Goal: Check status: Check status

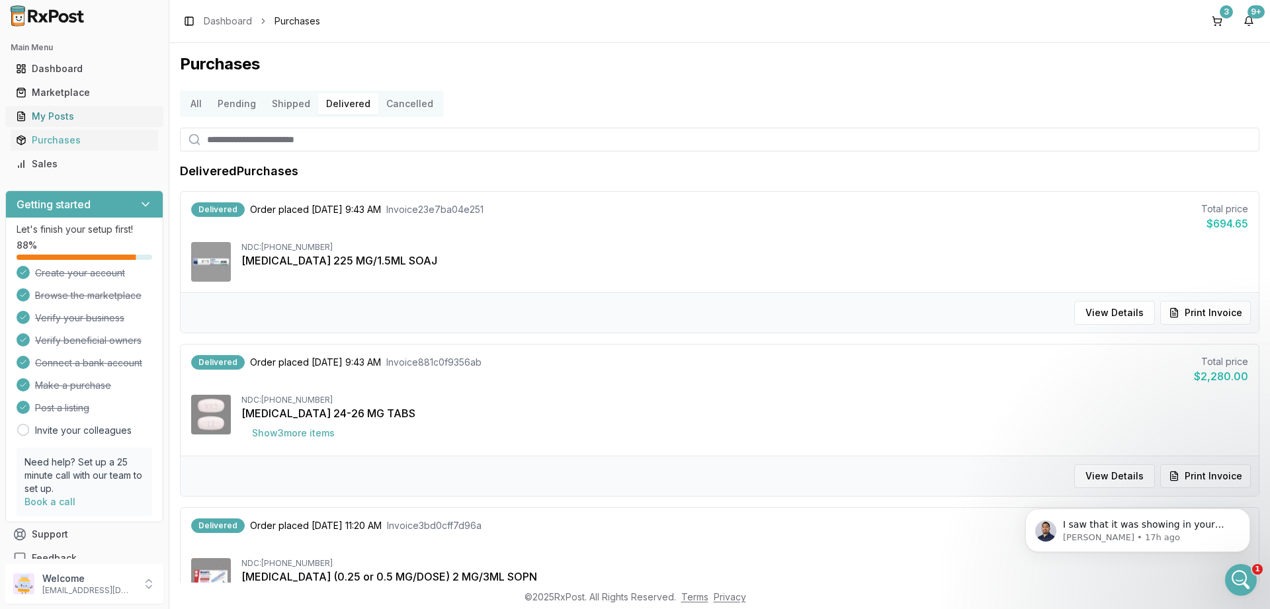
click at [61, 115] on div "My Posts" at bounding box center [84, 116] width 137 height 13
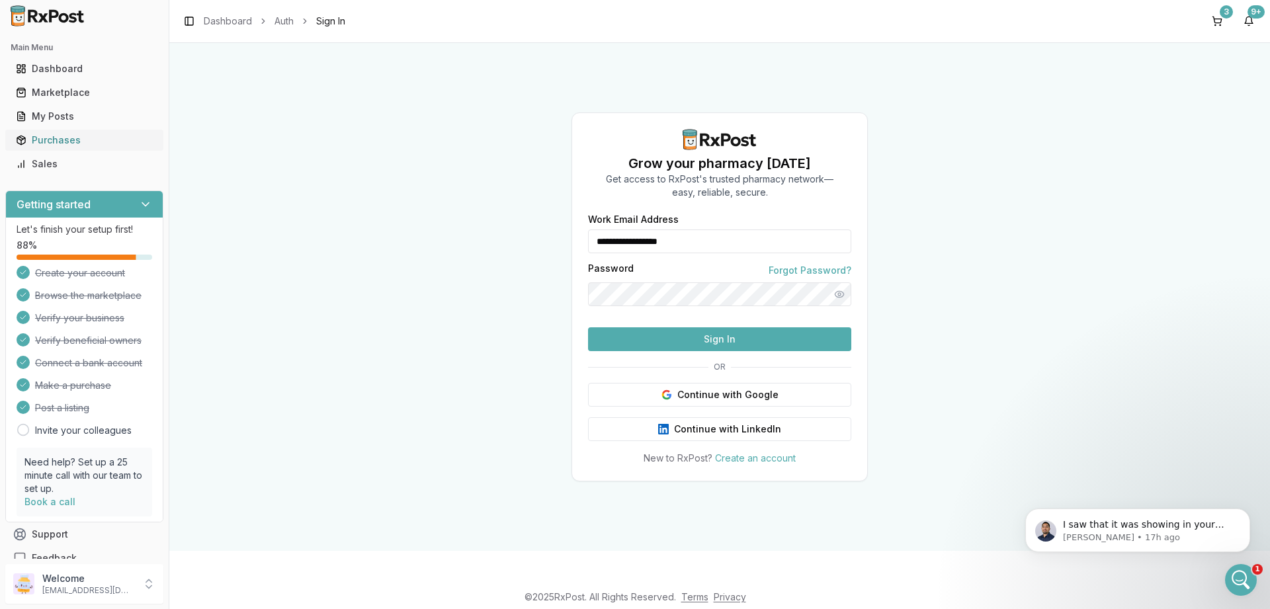
click at [40, 142] on div "Purchases" at bounding box center [84, 140] width 137 height 13
click at [637, 351] on button "Sign In" at bounding box center [719, 339] width 263 height 24
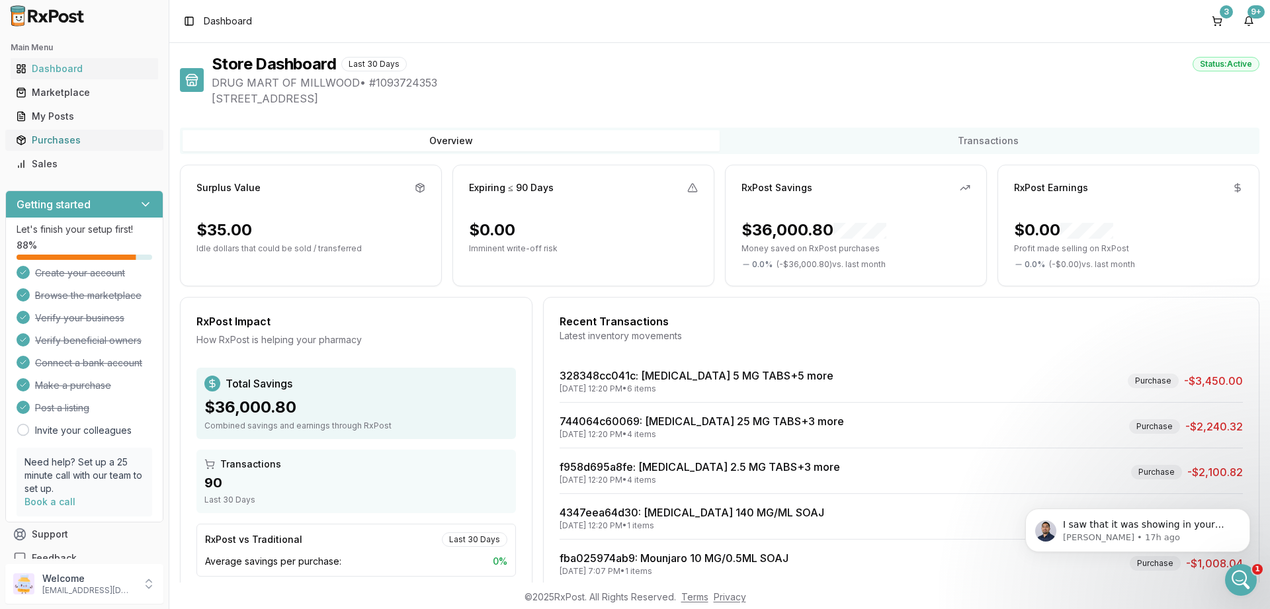
click at [44, 143] on div "Purchases" at bounding box center [84, 140] width 137 height 13
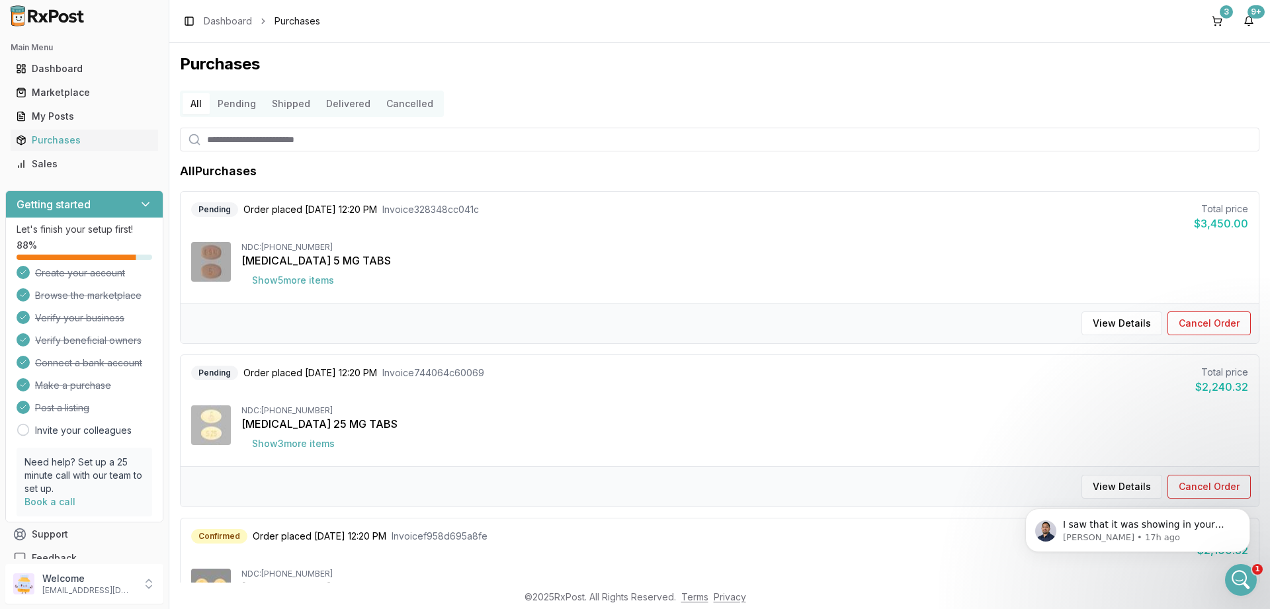
click at [186, 585] on icon "Close survey" at bounding box center [183, 581] width 8 height 8
click at [305, 102] on button "Shipped" at bounding box center [291, 103] width 54 height 21
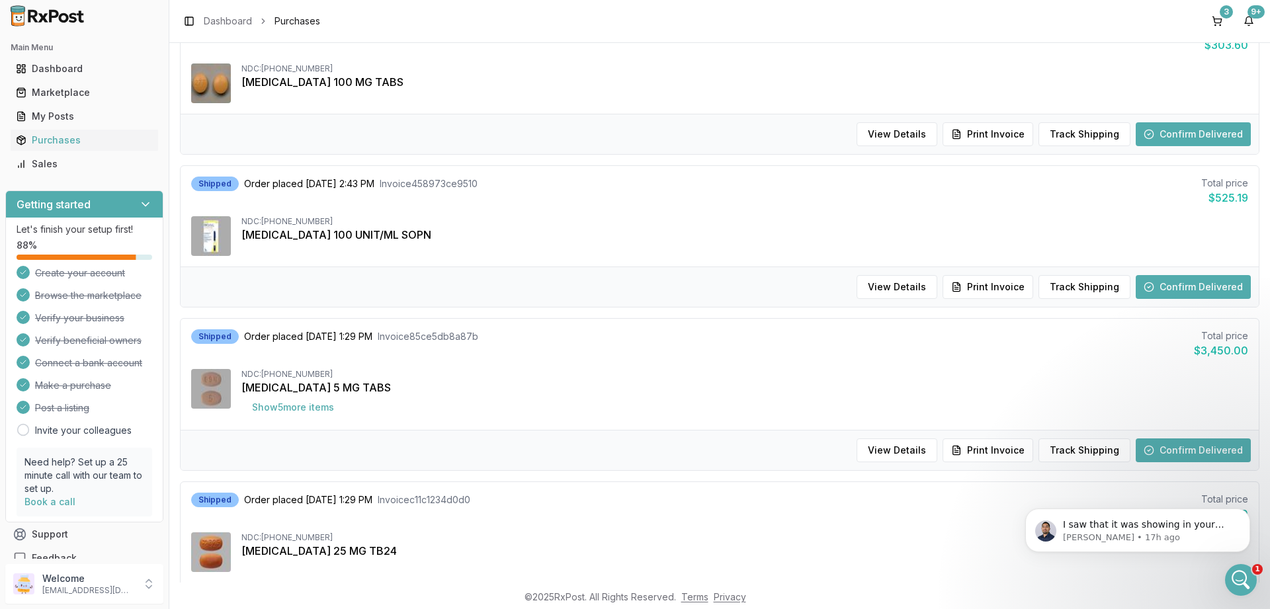
scroll to position [317, 0]
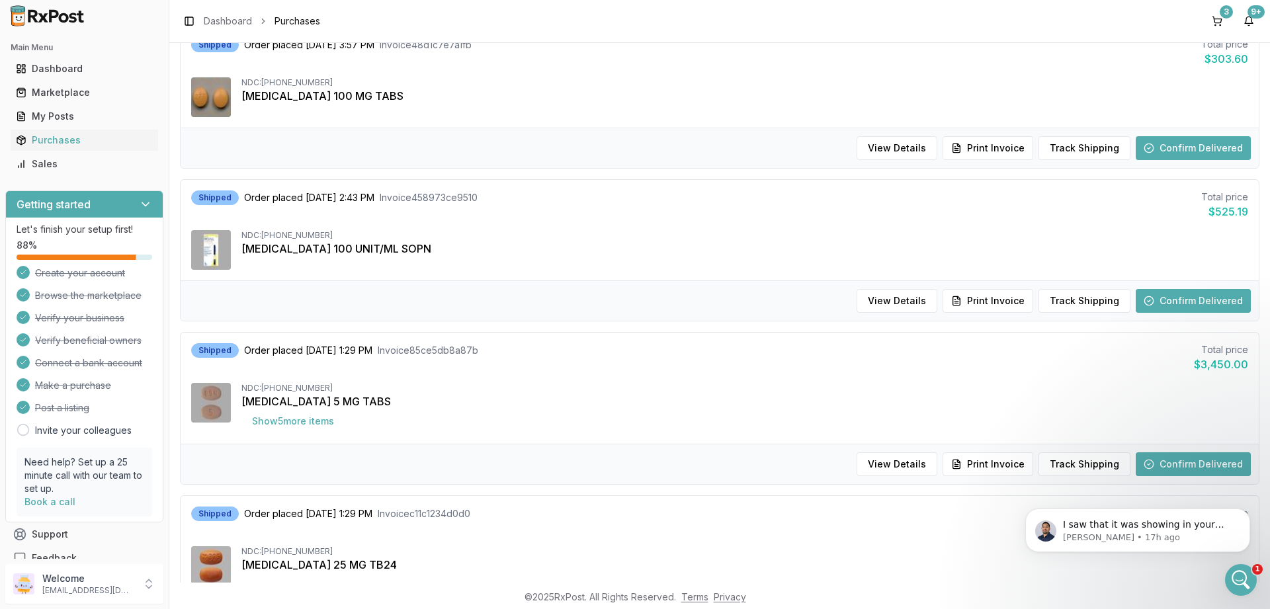
click at [1199, 299] on button "Confirm Delivered" at bounding box center [1192, 301] width 115 height 24
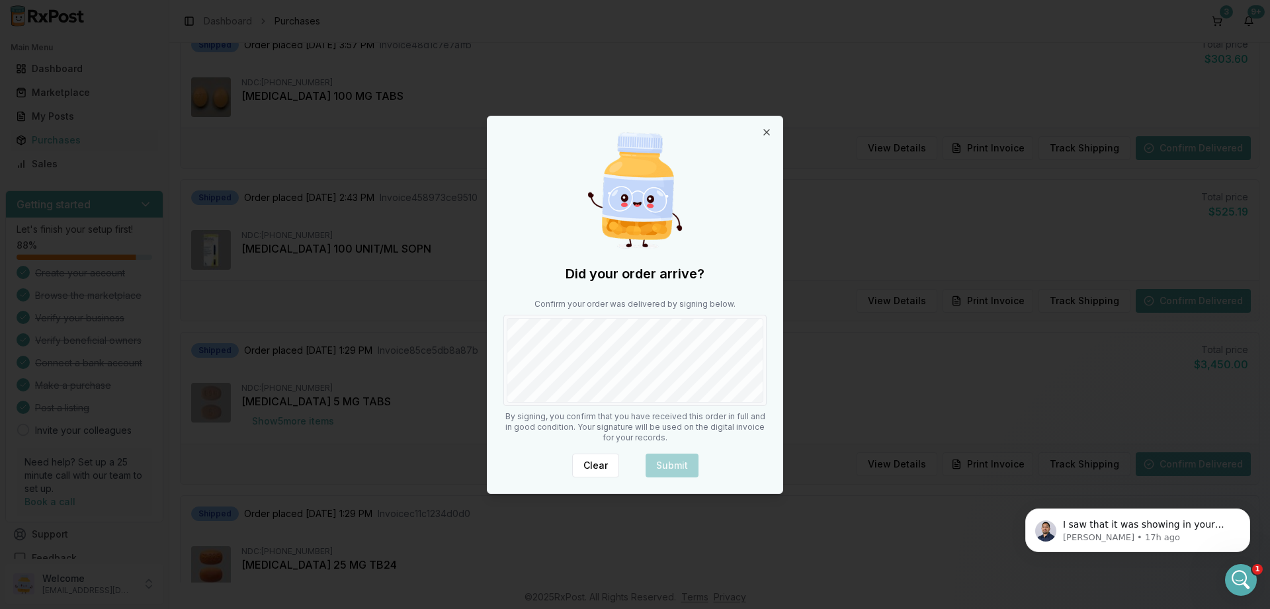
click at [714, 403] on div at bounding box center [634, 360] width 263 height 91
click at [673, 459] on button "Submit" at bounding box center [671, 466] width 53 height 24
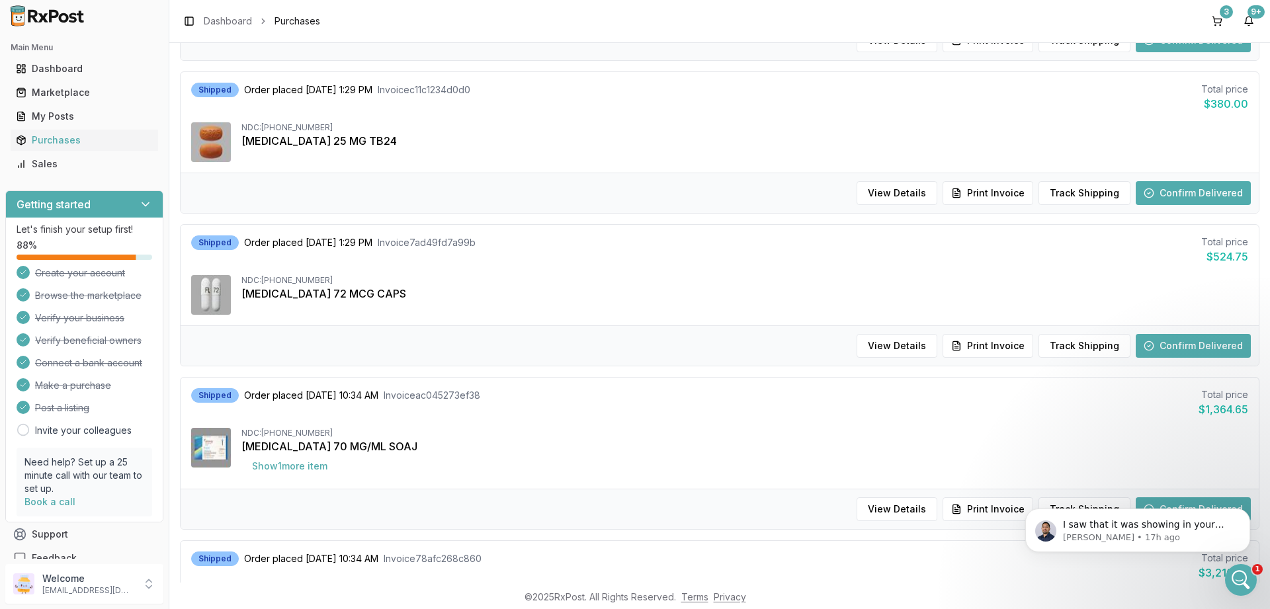
scroll to position [635, 0]
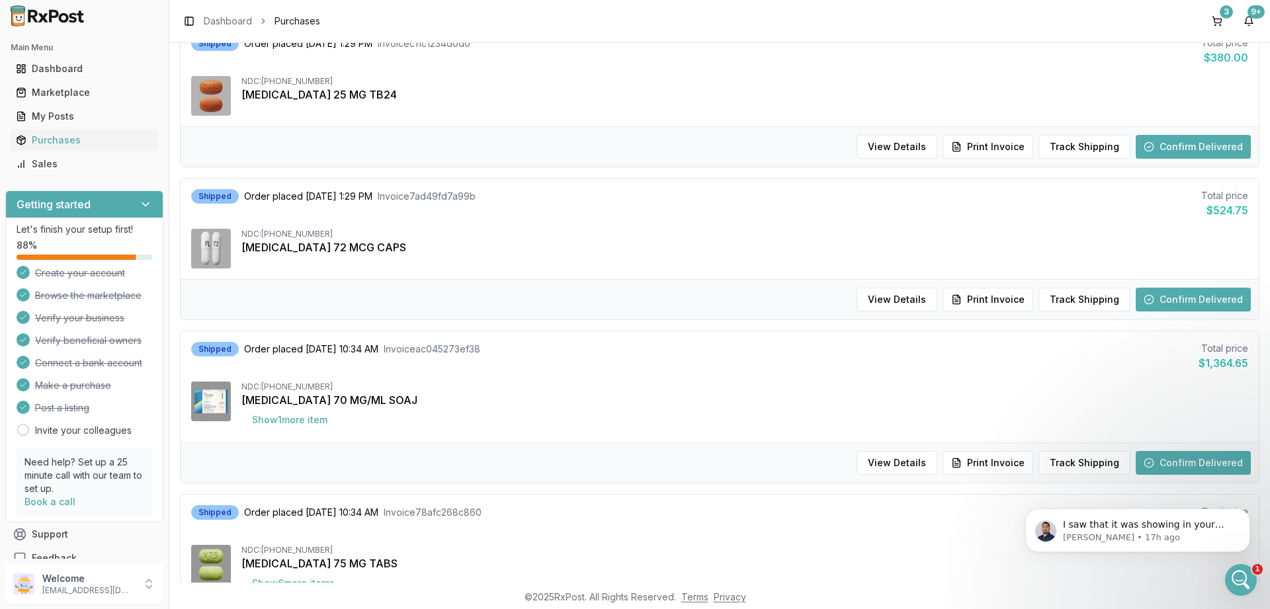
click at [1176, 460] on button "Confirm Delivered" at bounding box center [1192, 463] width 115 height 24
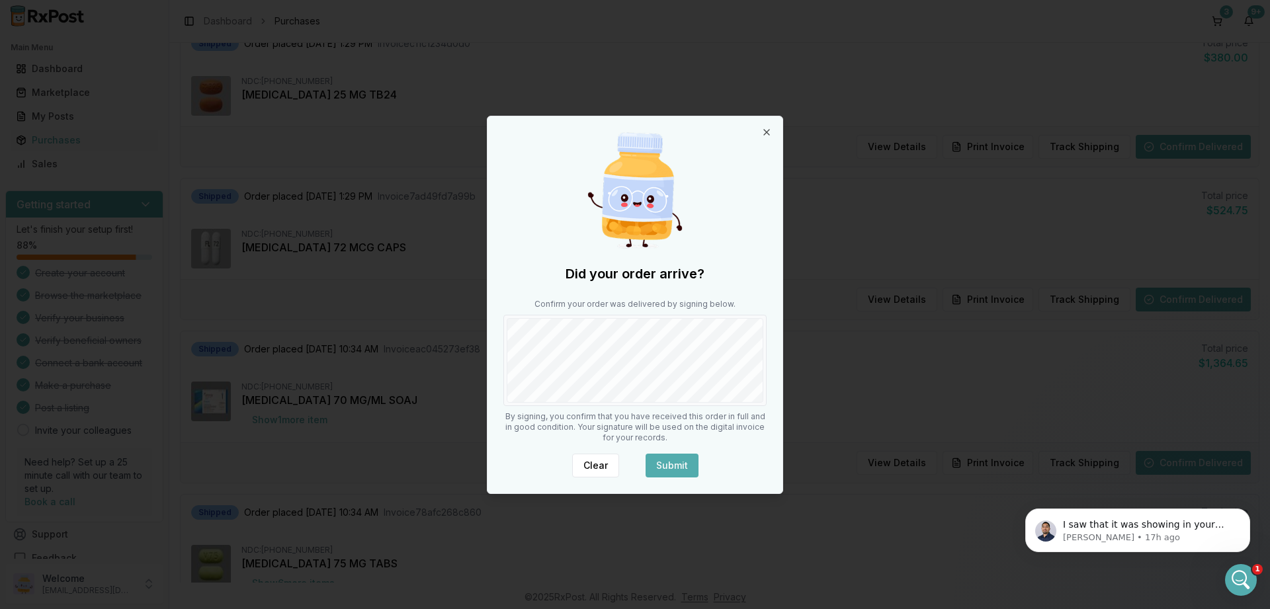
click at [677, 467] on button "Submit" at bounding box center [671, 466] width 53 height 24
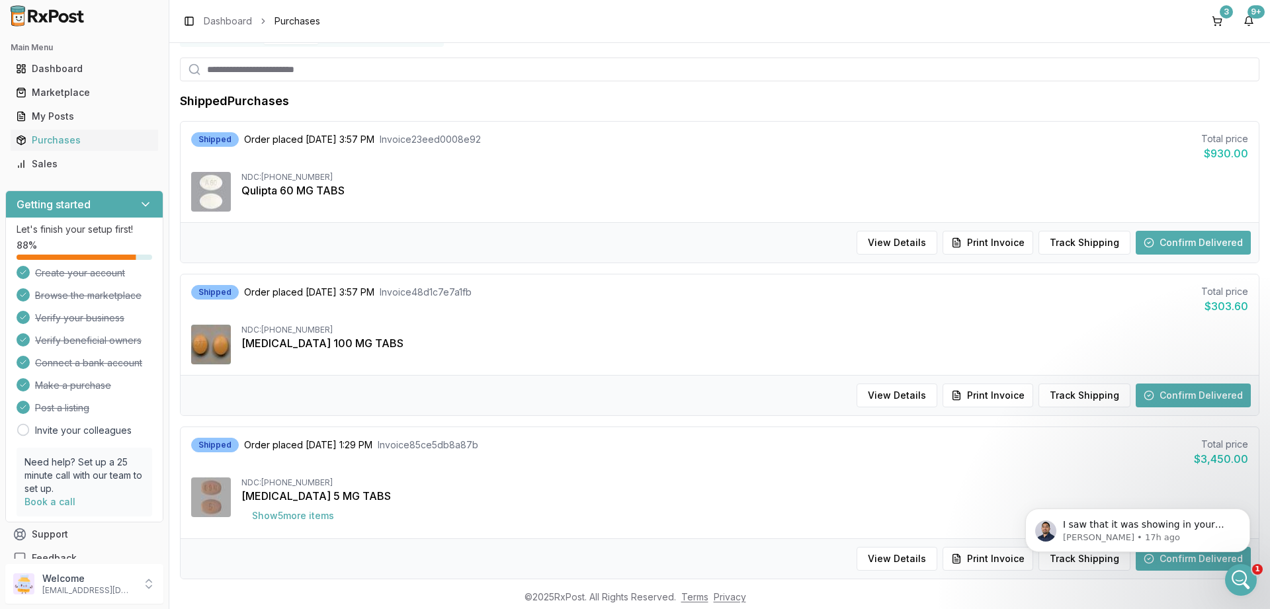
scroll to position [0, 0]
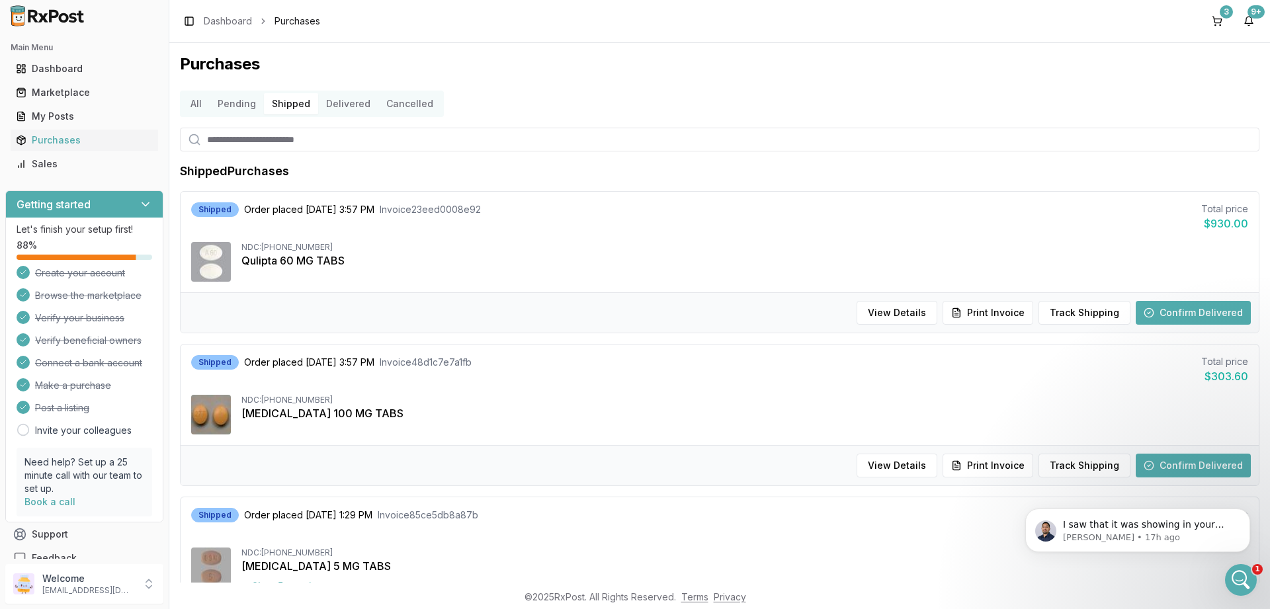
click at [354, 114] on button "Delivered" at bounding box center [348, 103] width 60 height 21
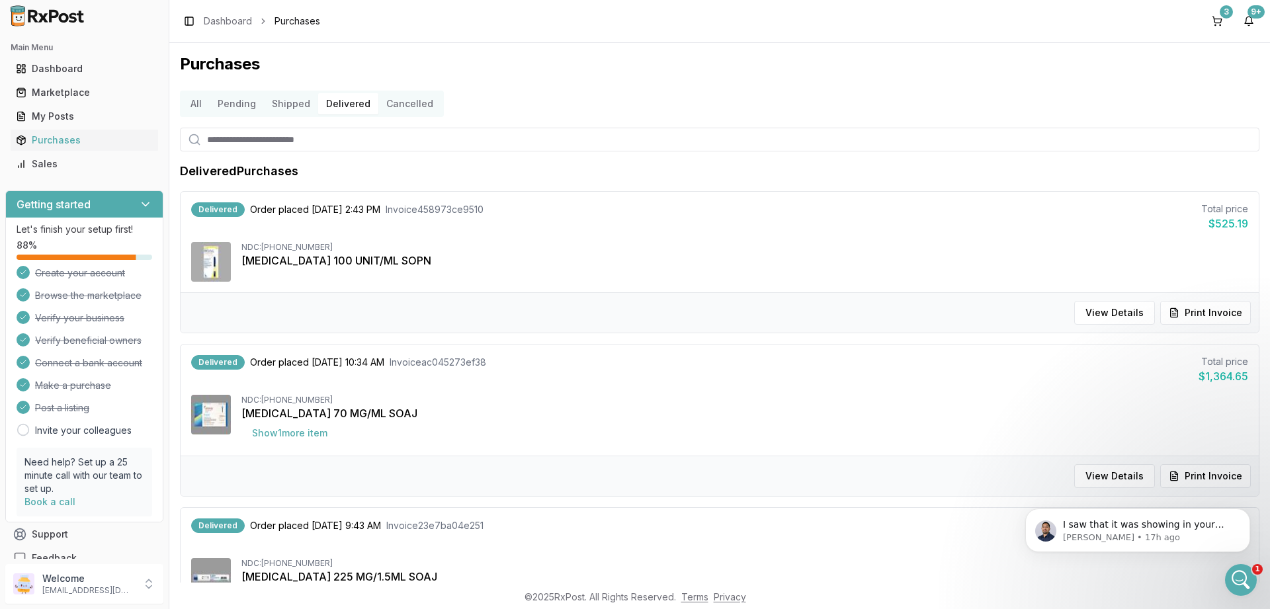
click at [273, 96] on button "Shipped" at bounding box center [291, 103] width 54 height 21
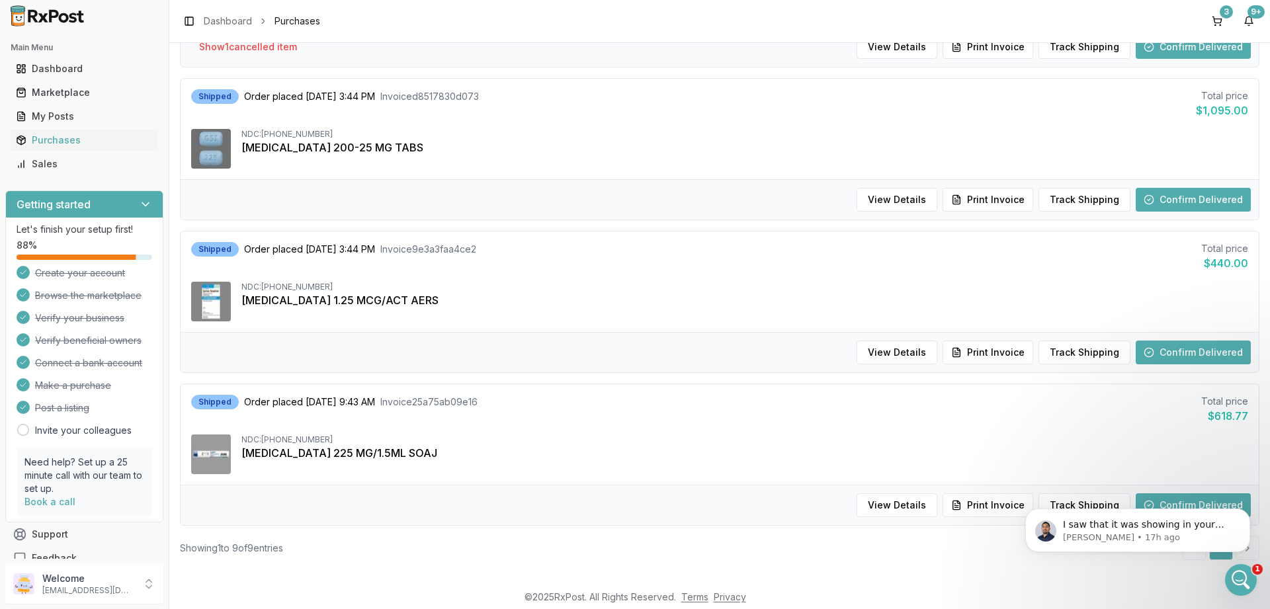
scroll to position [1060, 0]
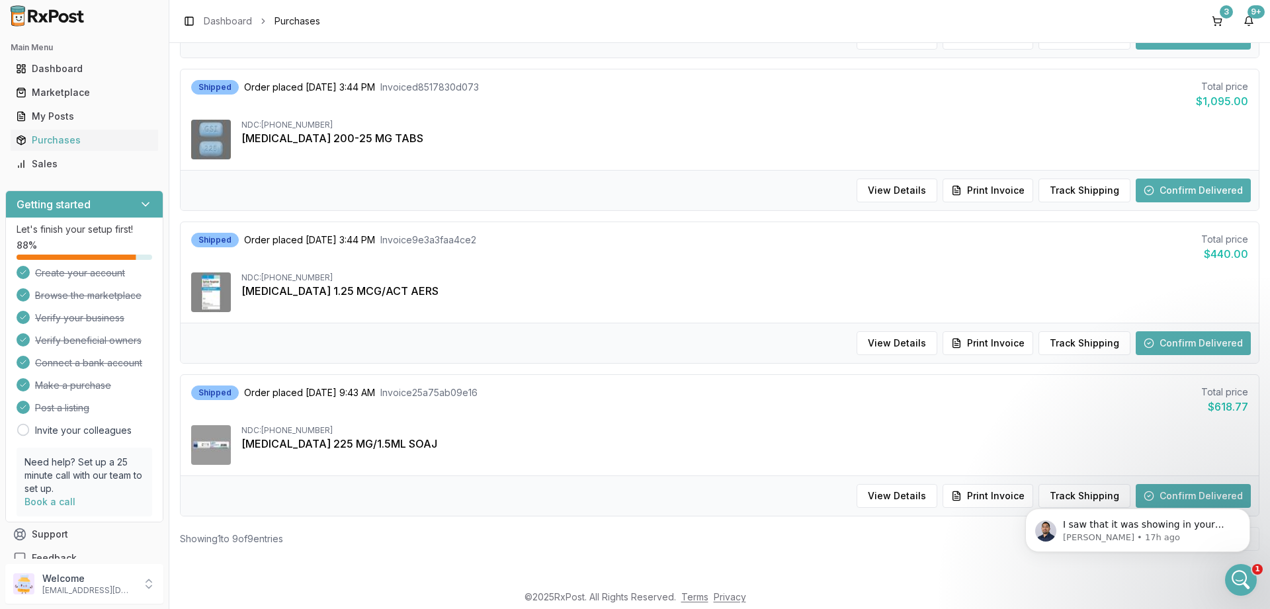
click at [1168, 486] on html "I saw that it was showing in your cart on my end but not on your end so I delet…" at bounding box center [1137, 483] width 264 height 5
click at [1169, 486] on html "I saw that it was showing in your cart on my end but not on your end so I delet…" at bounding box center [1137, 483] width 264 height 5
click at [1243, 513] on icon "Dismiss notification" at bounding box center [1245, 511] width 7 height 7
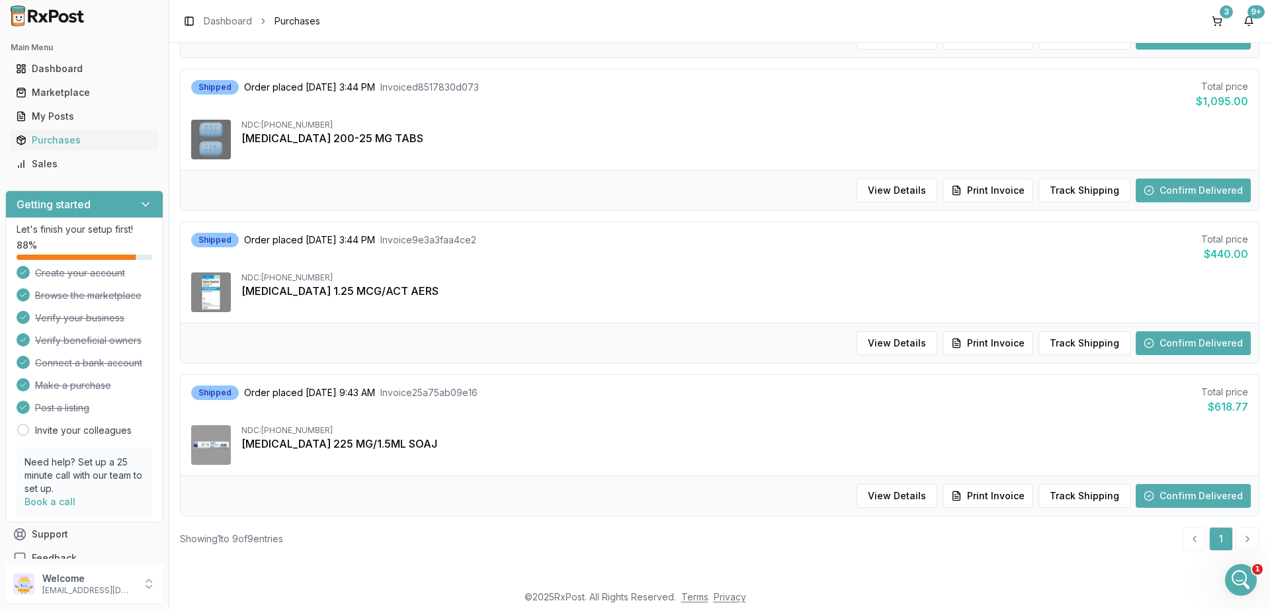
click at [1203, 501] on button "Confirm Delivered" at bounding box center [1192, 496] width 115 height 24
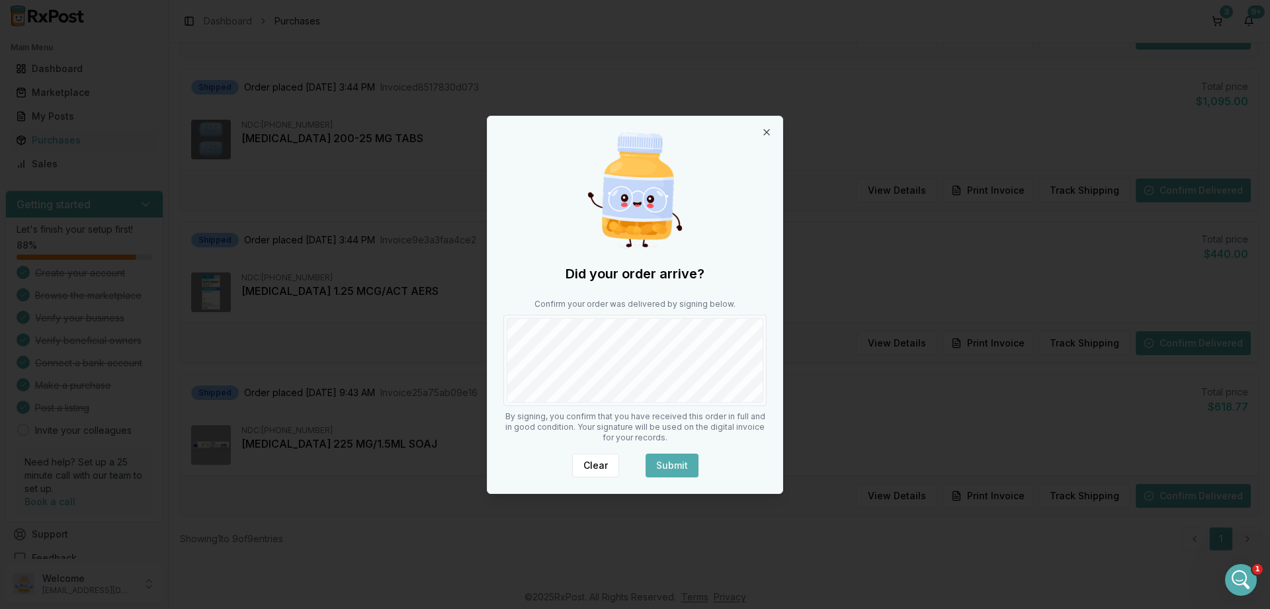
click at [675, 462] on button "Submit" at bounding box center [671, 466] width 53 height 24
